Goal: Obtain resource: Download file/media

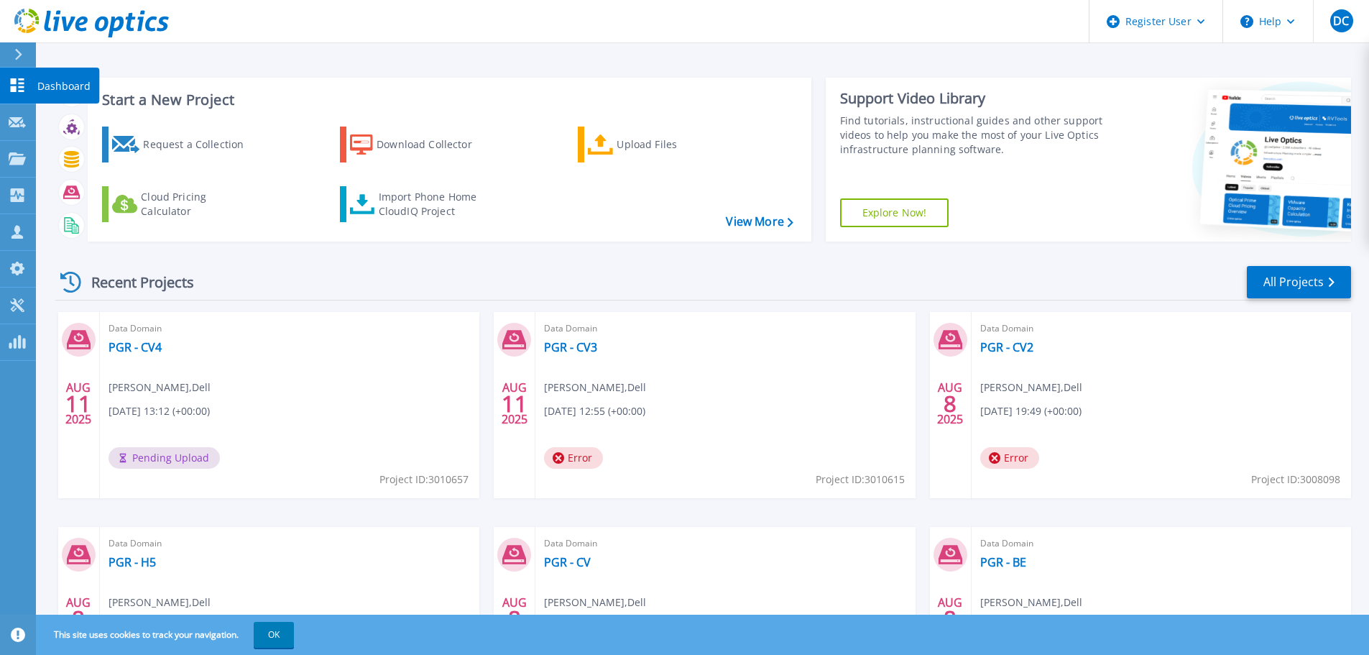
click at [65, 84] on p "Dashboard" at bounding box center [63, 86] width 53 height 37
click at [253, 463] on button "Verify Owner" at bounding box center [246, 458] width 101 height 22
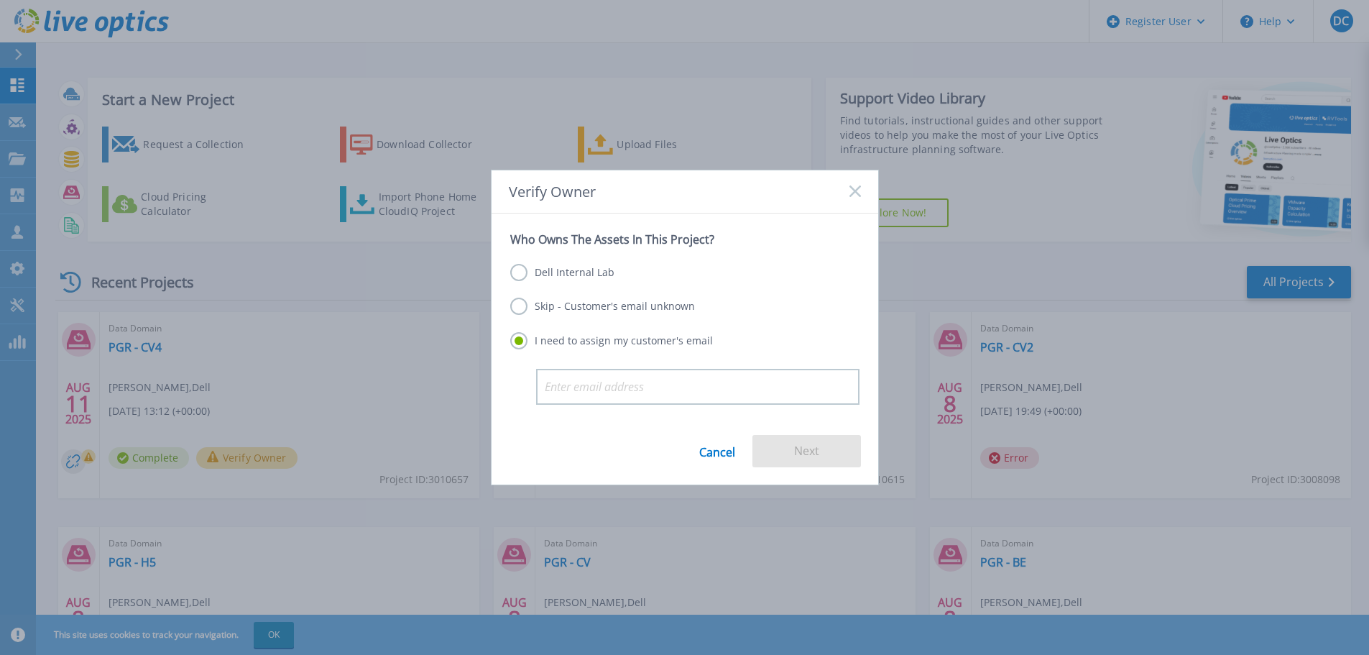
click at [539, 269] on label "Dell Internal Lab" at bounding box center [562, 272] width 104 height 17
click at [0, 0] on input "Dell Internal Lab" at bounding box center [0, 0] width 0 height 0
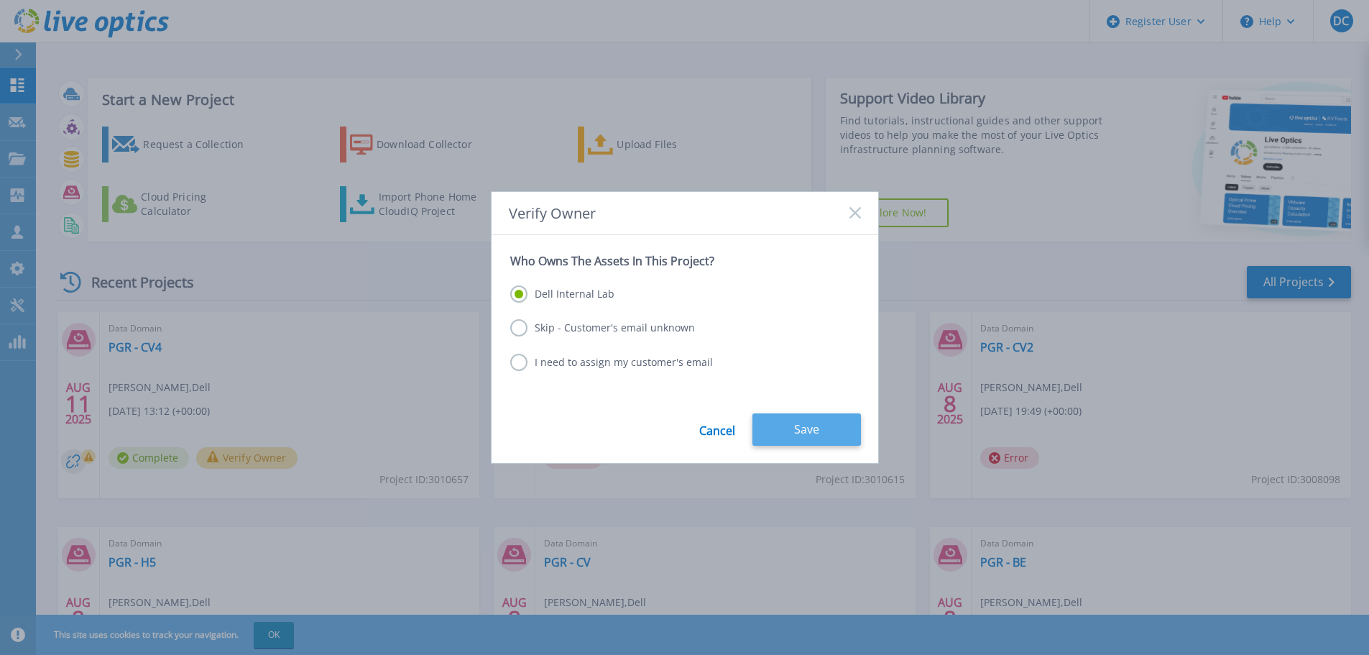
click at [841, 427] on button "Save" at bounding box center [806, 429] width 109 height 32
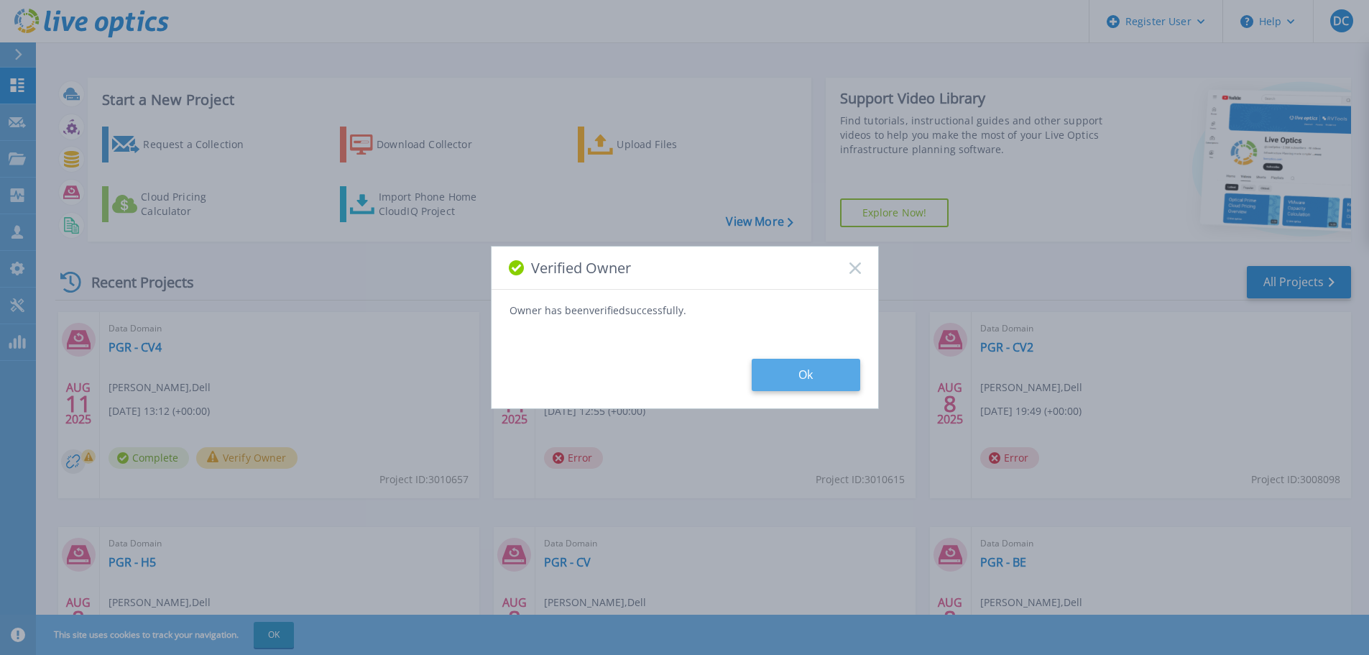
click at [762, 373] on button "Ok" at bounding box center [806, 375] width 109 height 32
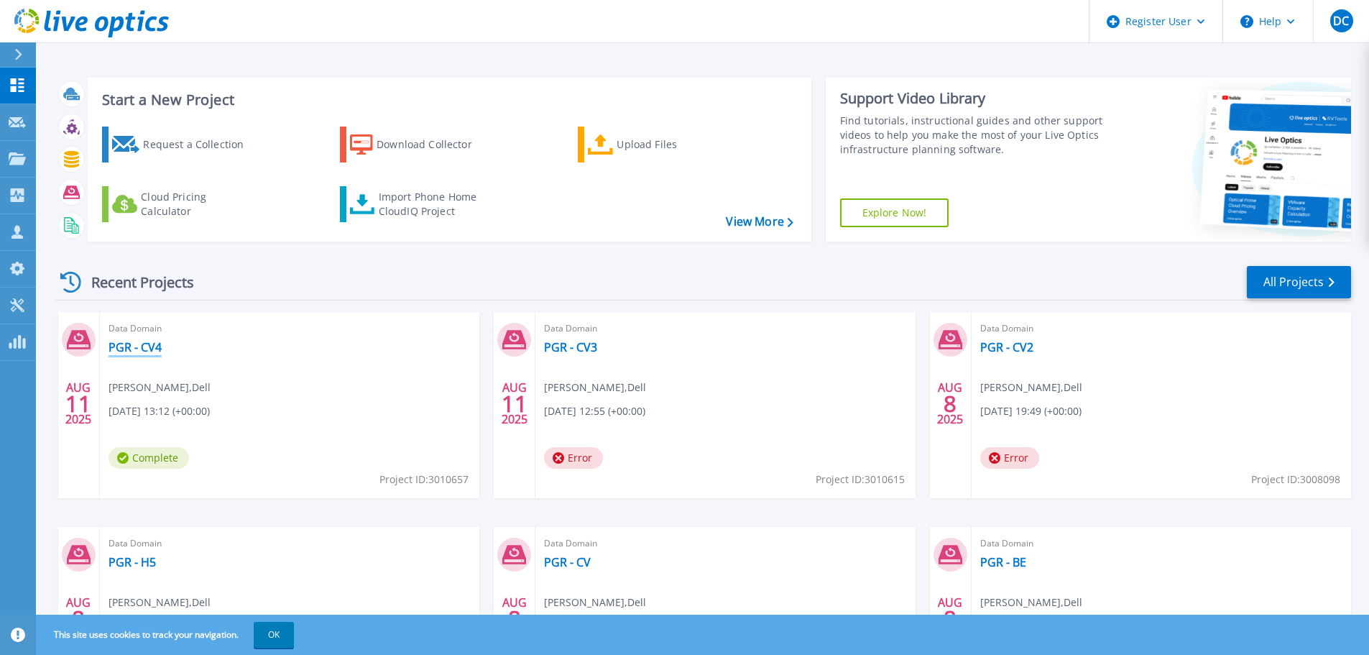
click at [129, 348] on link "PGR - CV4" at bounding box center [135, 347] width 53 height 14
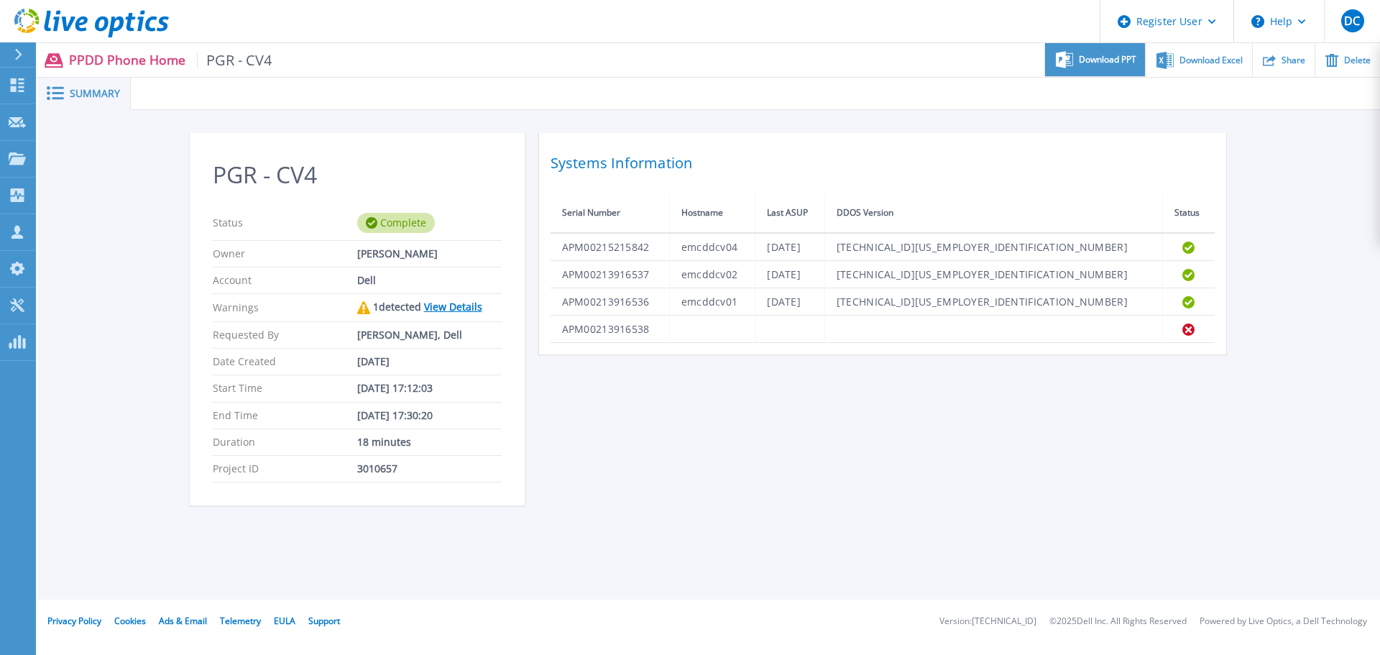
click at [1068, 62] on icon at bounding box center [1064, 59] width 17 height 17
click at [1227, 61] on span "Download Excel" at bounding box center [1210, 59] width 63 height 9
